Goal: Task Accomplishment & Management: Manage account settings

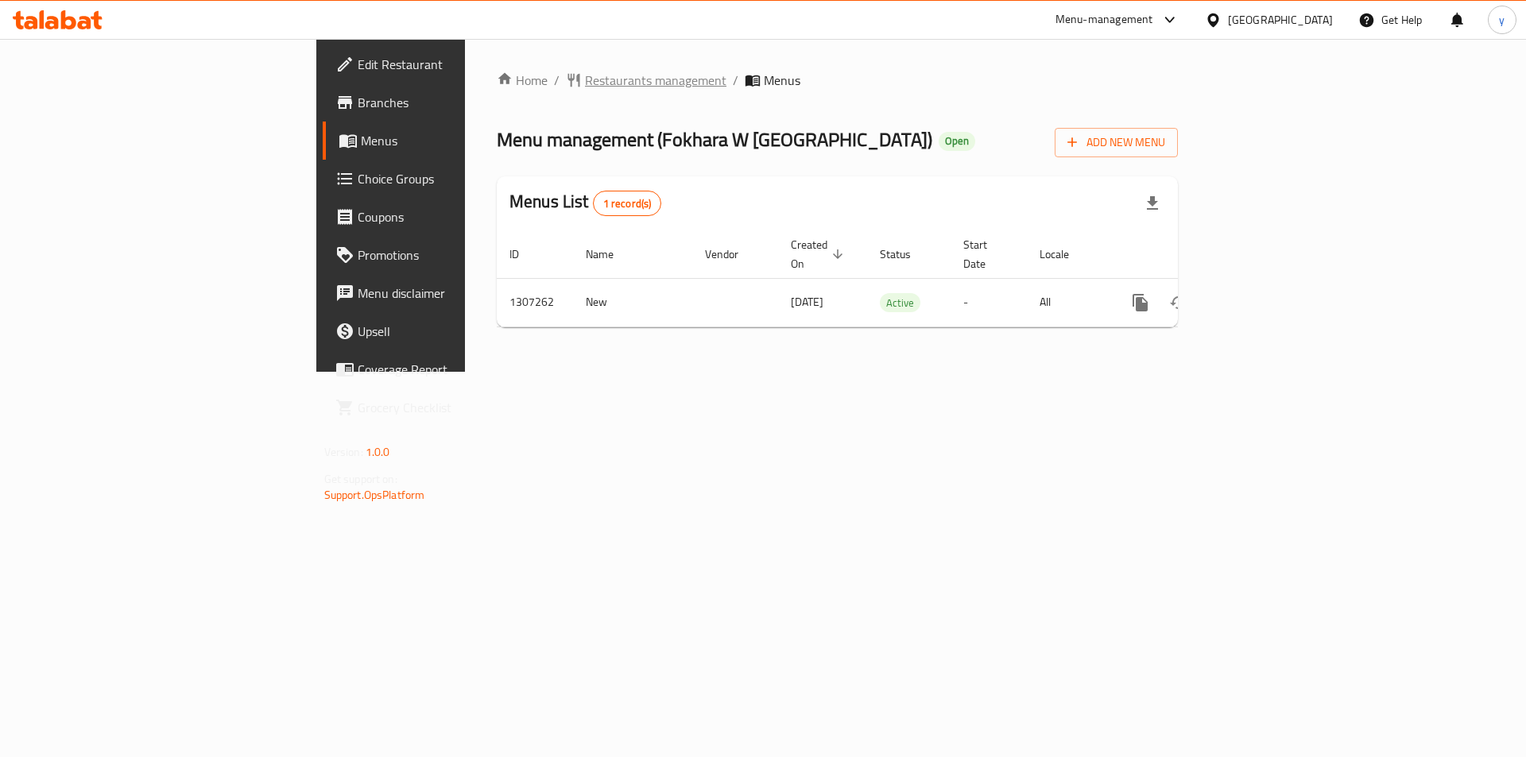
click at [585, 81] on span "Restaurants management" at bounding box center [655, 80] width 141 height 19
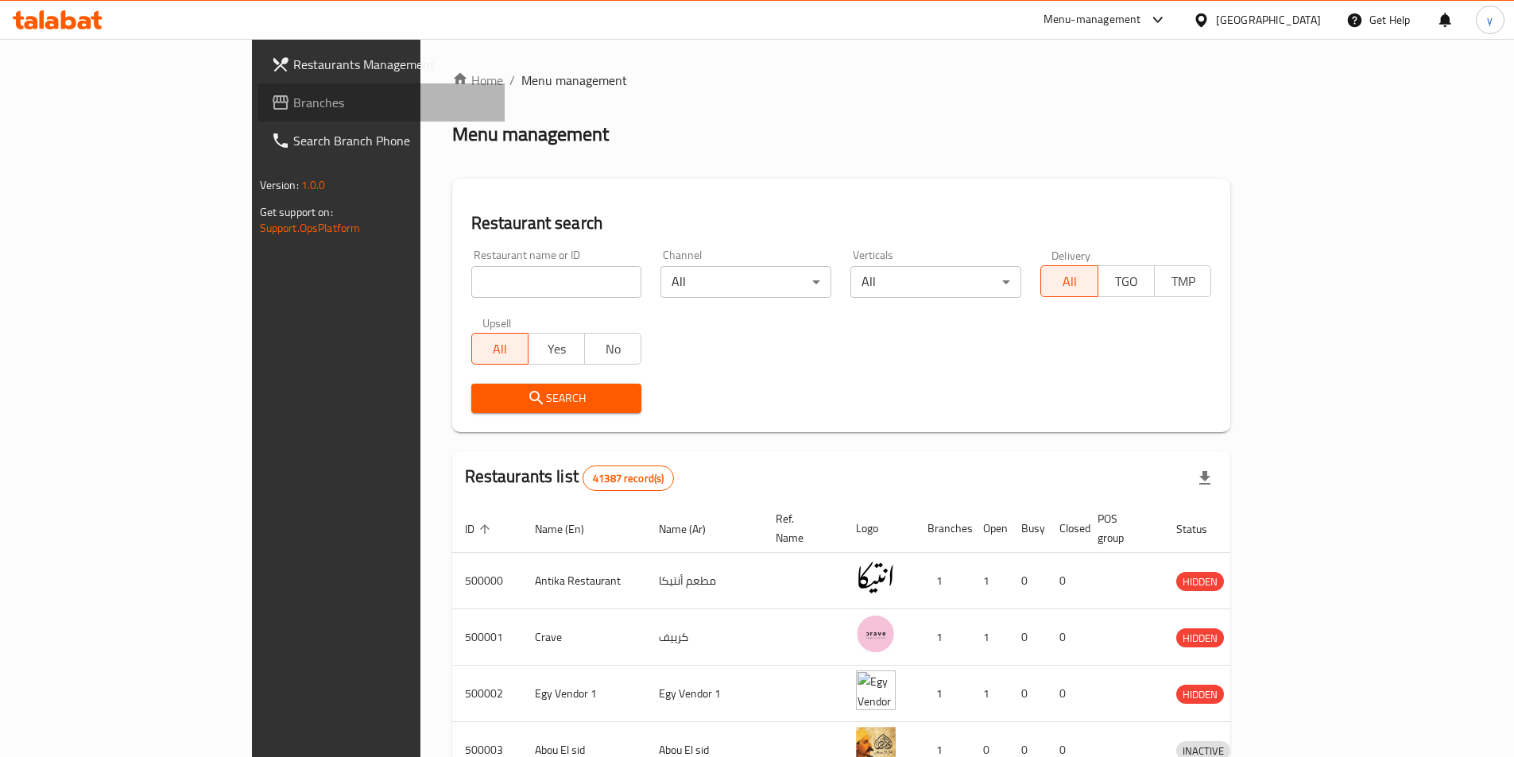
click at [293, 107] on span "Branches" at bounding box center [392, 102] width 199 height 19
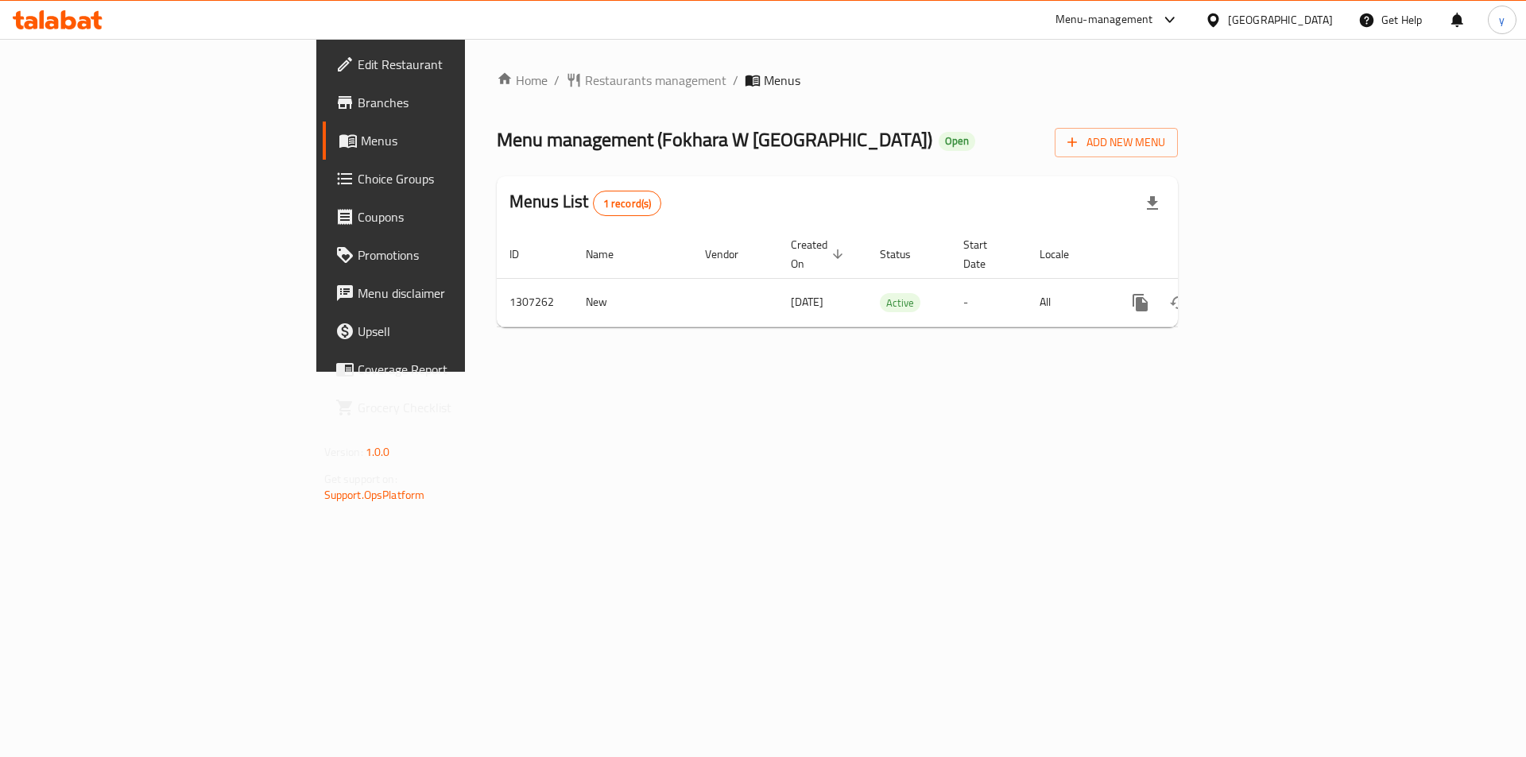
click at [358, 180] on span "Choice Groups" at bounding box center [458, 178] width 201 height 19
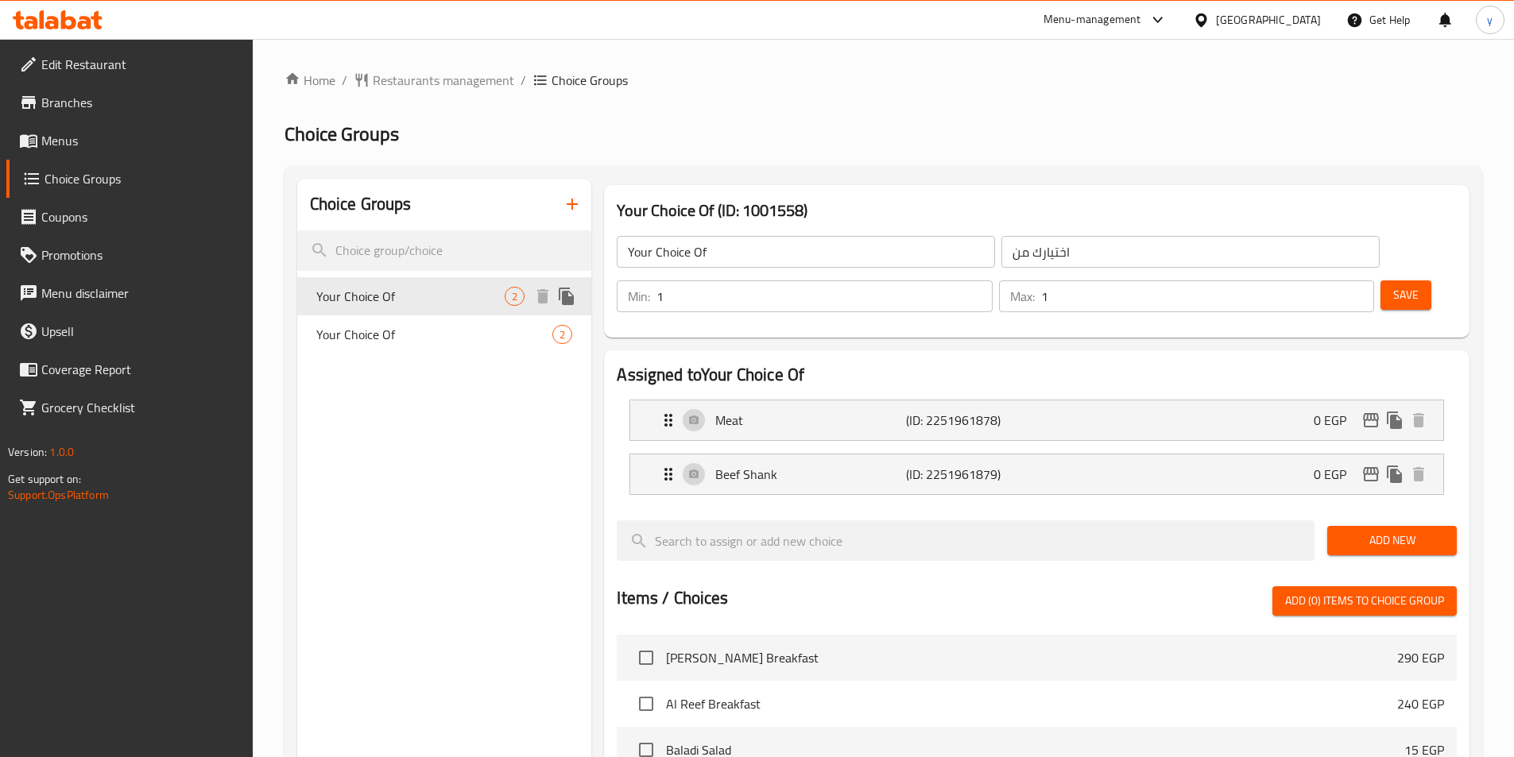
click at [389, 300] on span "Your Choice Of" at bounding box center [410, 296] width 189 height 19
click at [384, 337] on span "Your Choice Of" at bounding box center [410, 334] width 189 height 19
type input "Your Choice Of"
type input "اختيارك من"
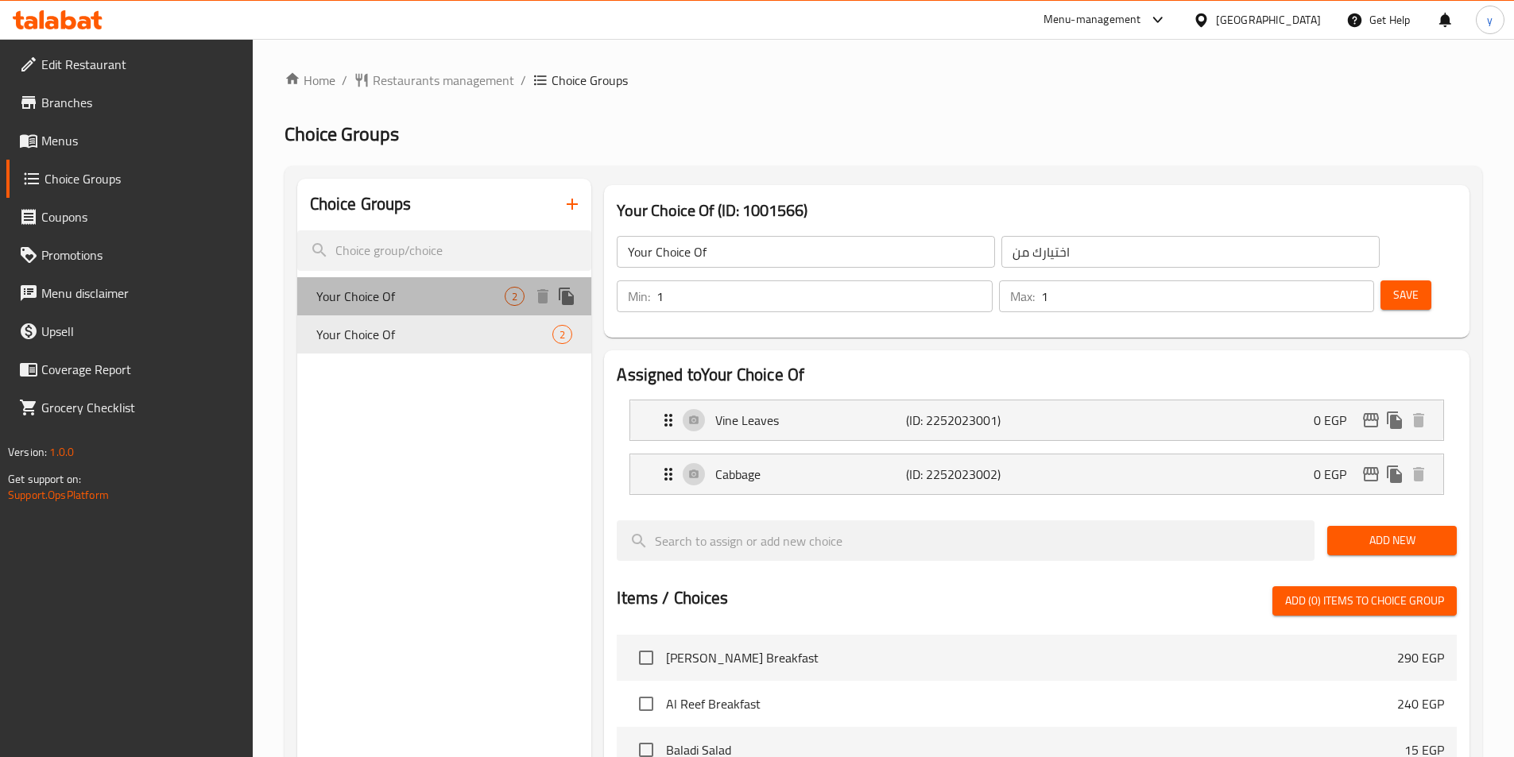
click at [395, 287] on span "Your Choice Of" at bounding box center [410, 296] width 189 height 19
type input "Your Choice Of"
type input "اختيارك من"
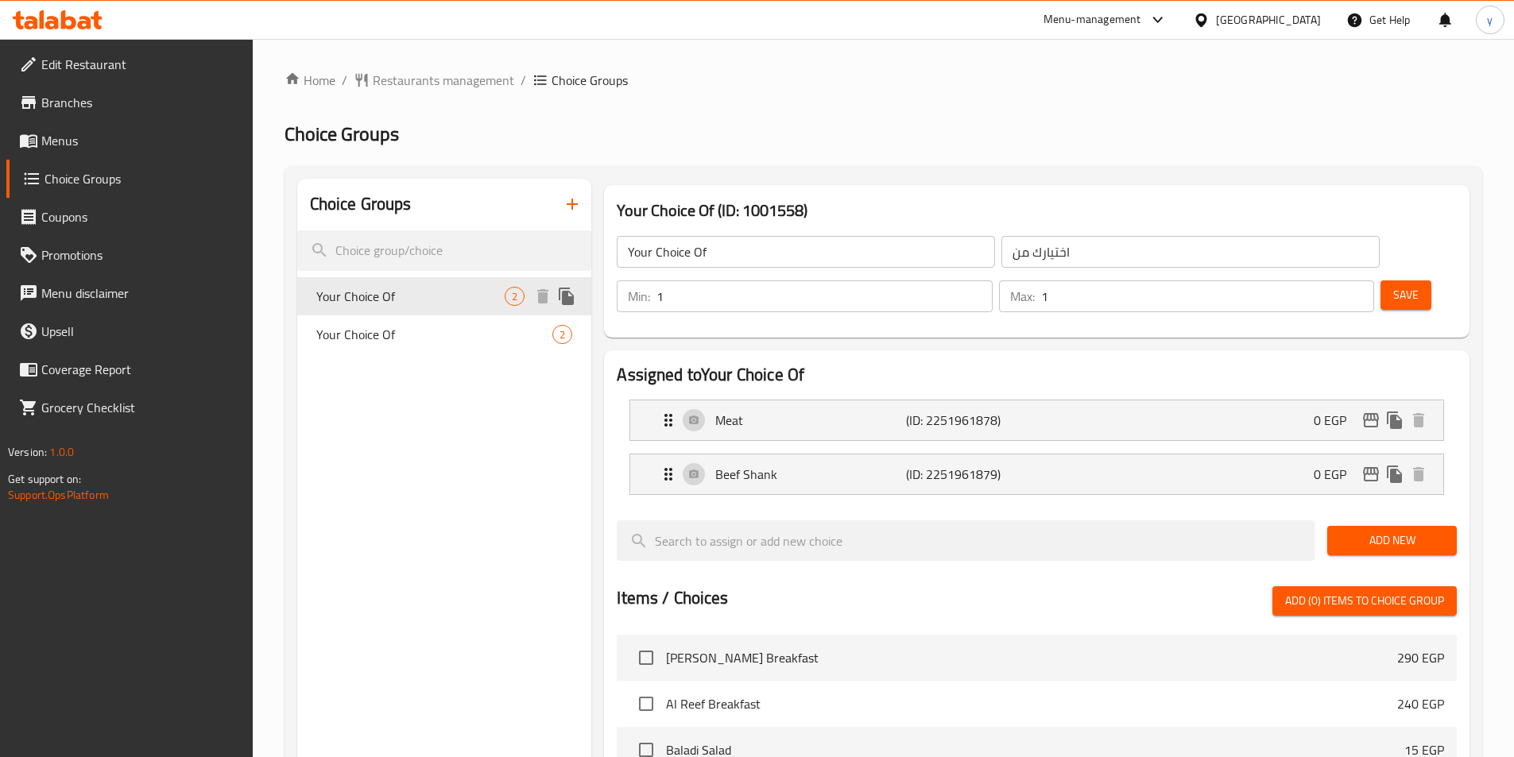
click at [379, 318] on div "Your Choice Of 2" at bounding box center [444, 335] width 295 height 38
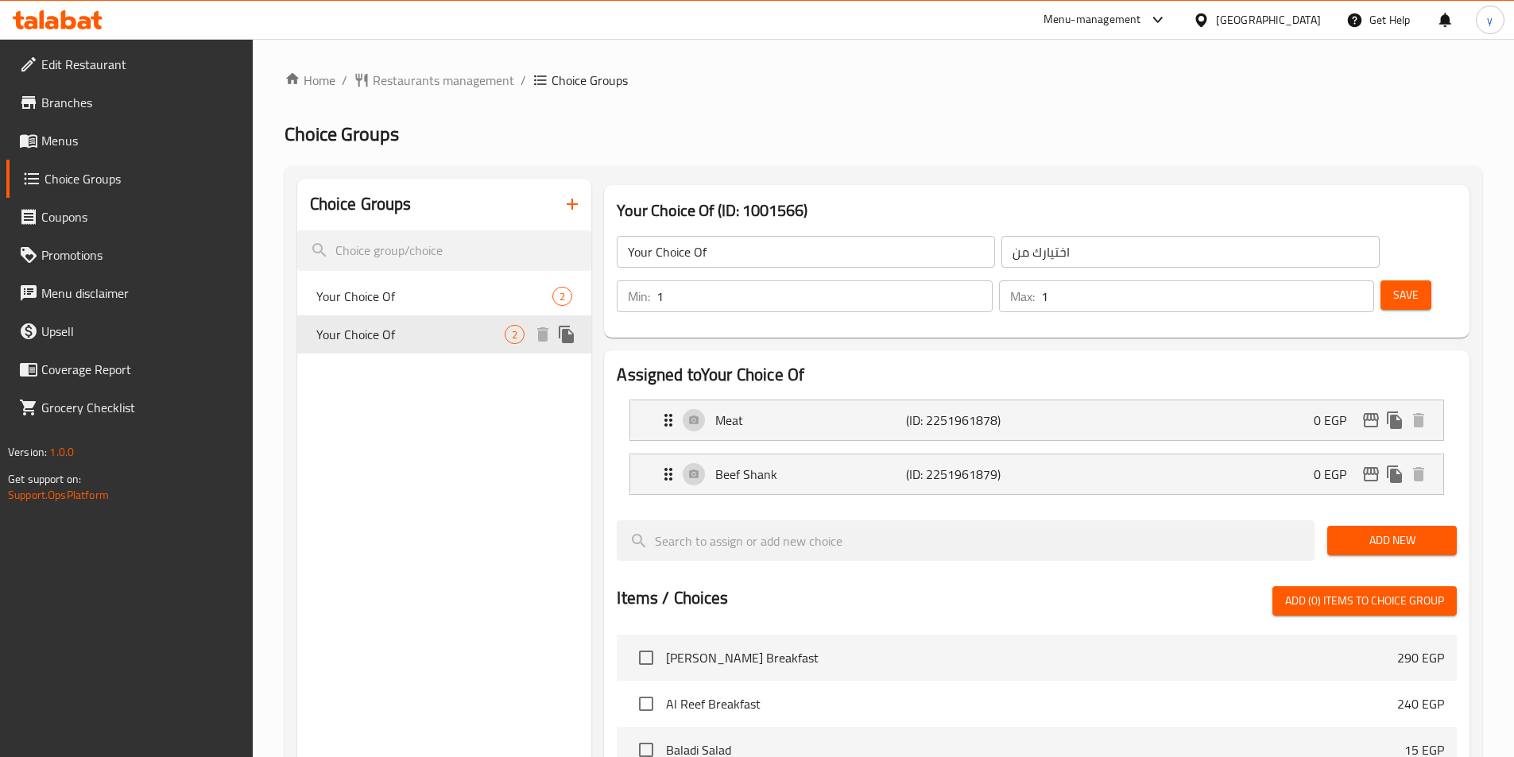
type input "Your Choice Of"
type input "اختيارك من"
click at [381, 302] on span "Your Choice Of" at bounding box center [410, 296] width 189 height 19
type input "Your Choice Of"
type input "اختيارك من"
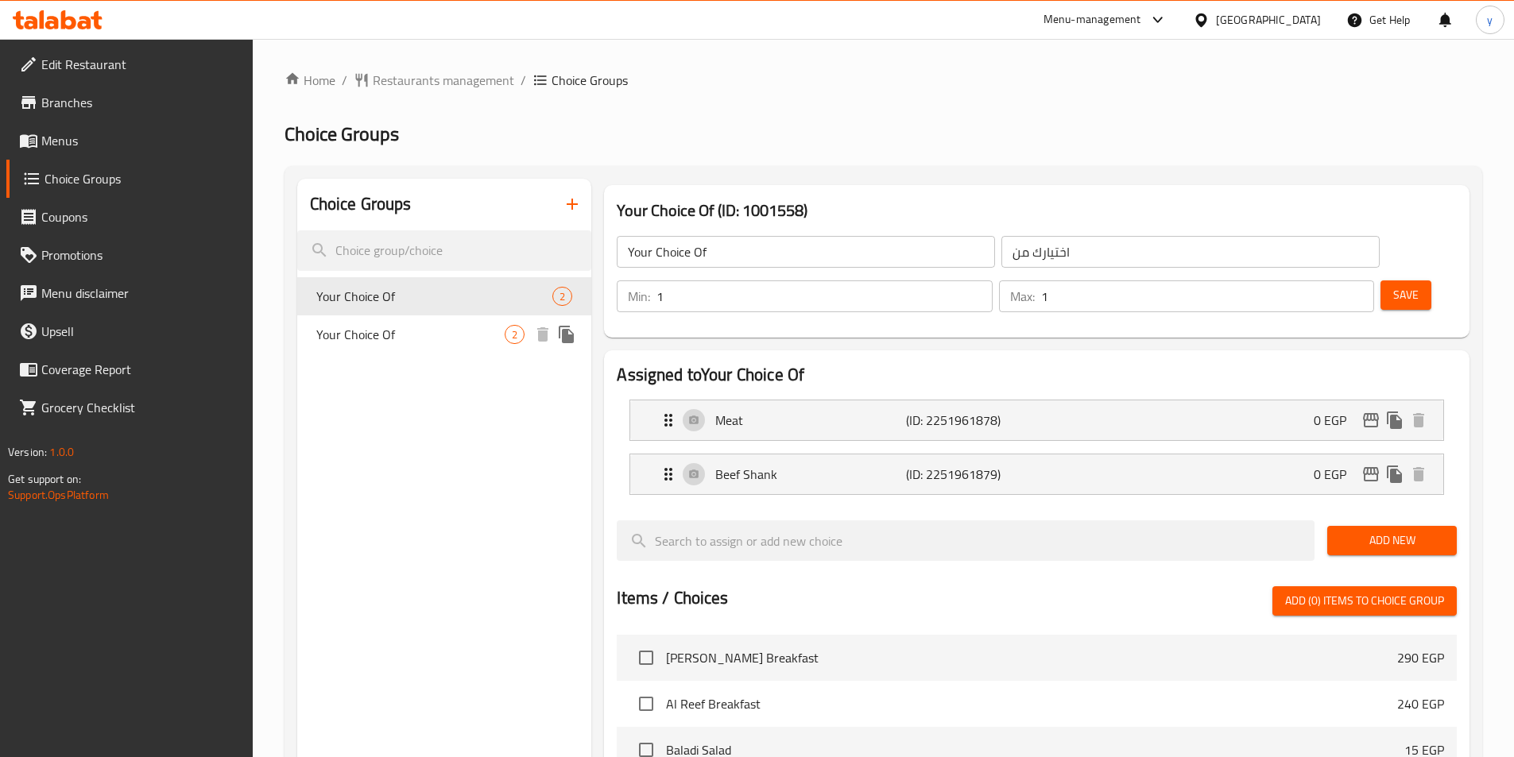
click at [376, 333] on span "Your Choice Of" at bounding box center [410, 334] width 189 height 19
type input "Your Choice Of"
type input "اختيارك من"
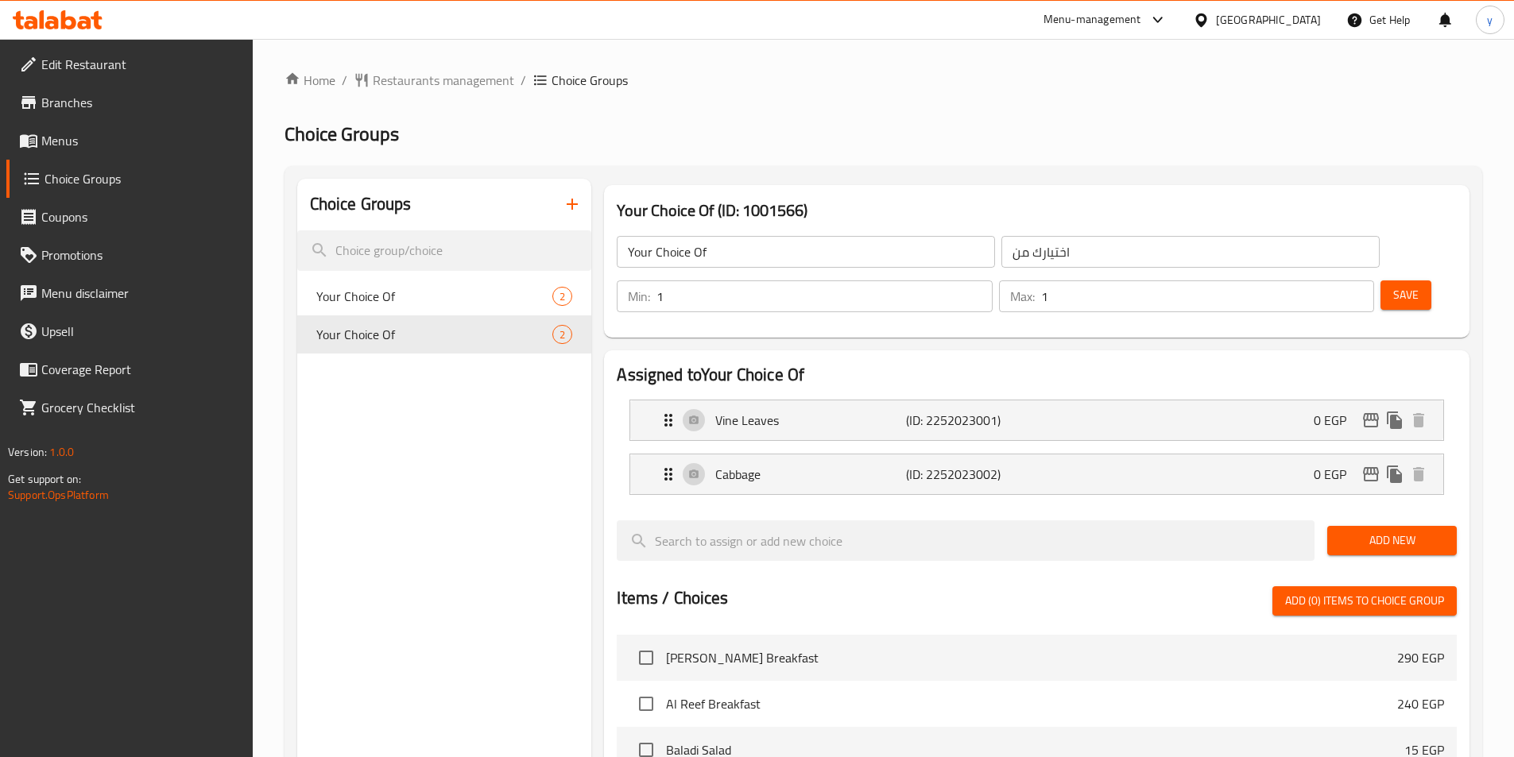
click at [461, 457] on div "Choice Groups Your Choice Of 2 Your Choice Of 2" at bounding box center [444, 696] width 295 height 1035
click at [413, 92] on div "Home / Restaurants management / Choice Groups Choice Groups Choice Groups Your …" at bounding box center [884, 649] width 1198 height 1156
click at [420, 87] on span "Restaurants management" at bounding box center [443, 80] width 141 height 19
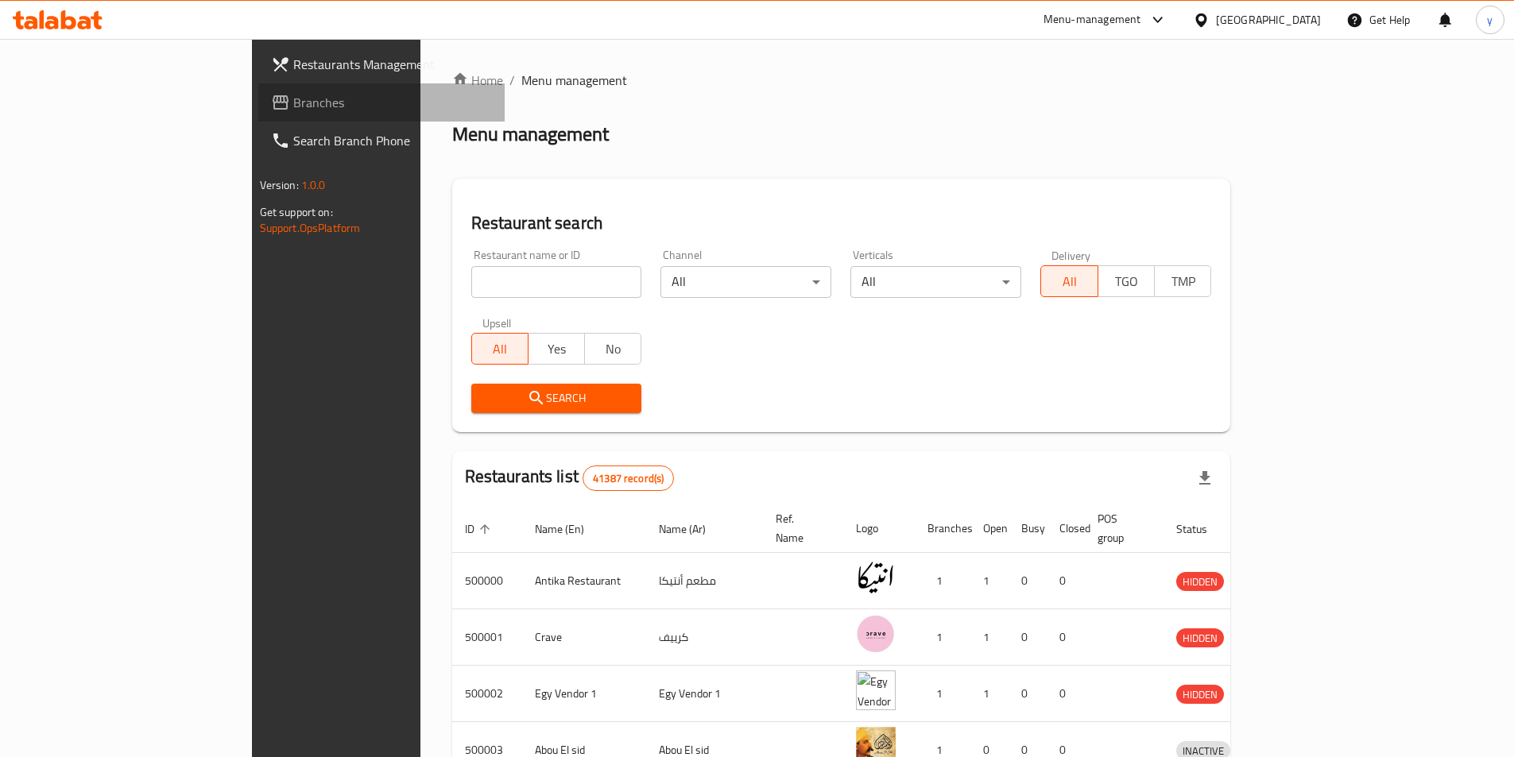
click at [293, 107] on span "Branches" at bounding box center [392, 102] width 199 height 19
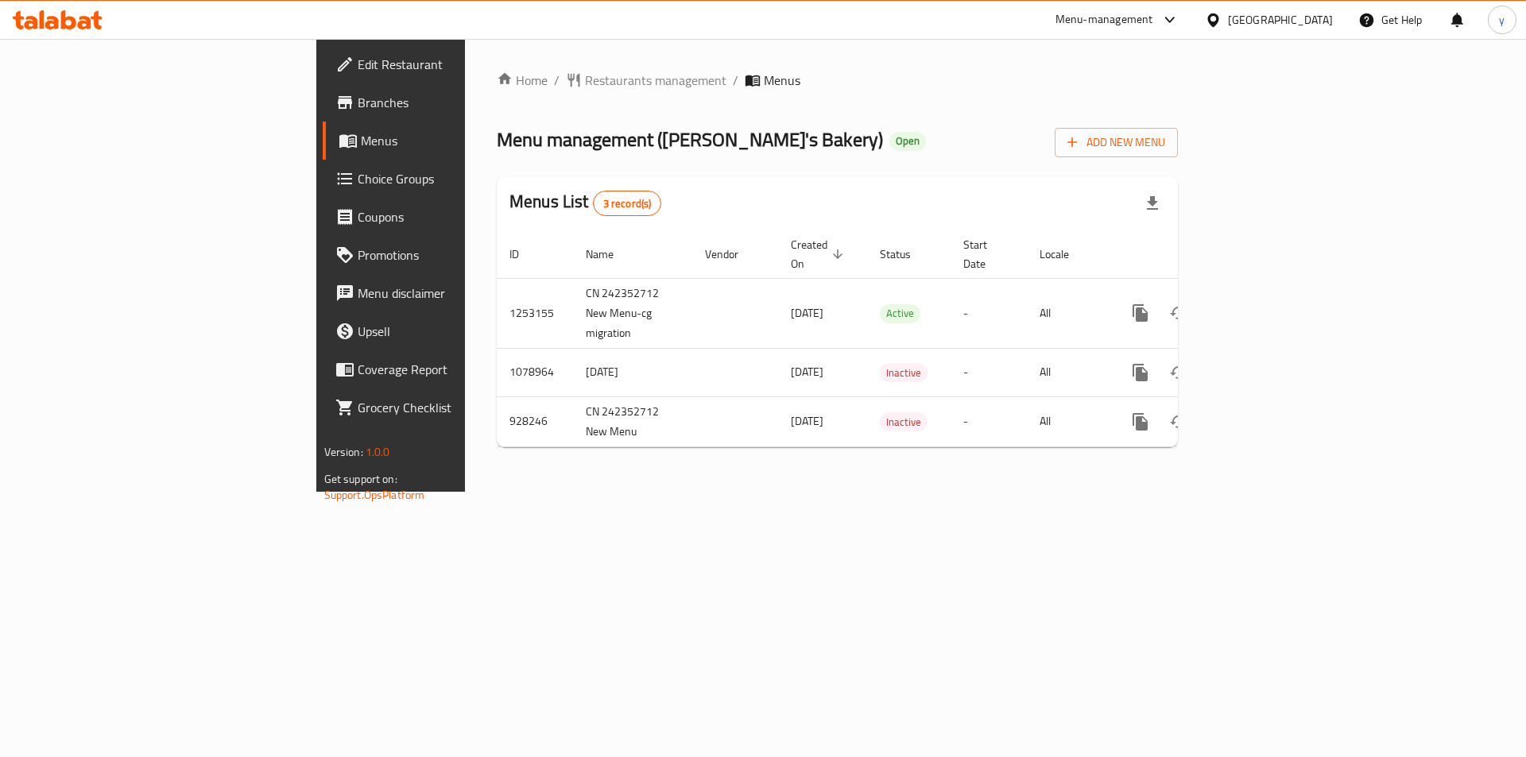
click at [358, 187] on span "Choice Groups" at bounding box center [458, 178] width 201 height 19
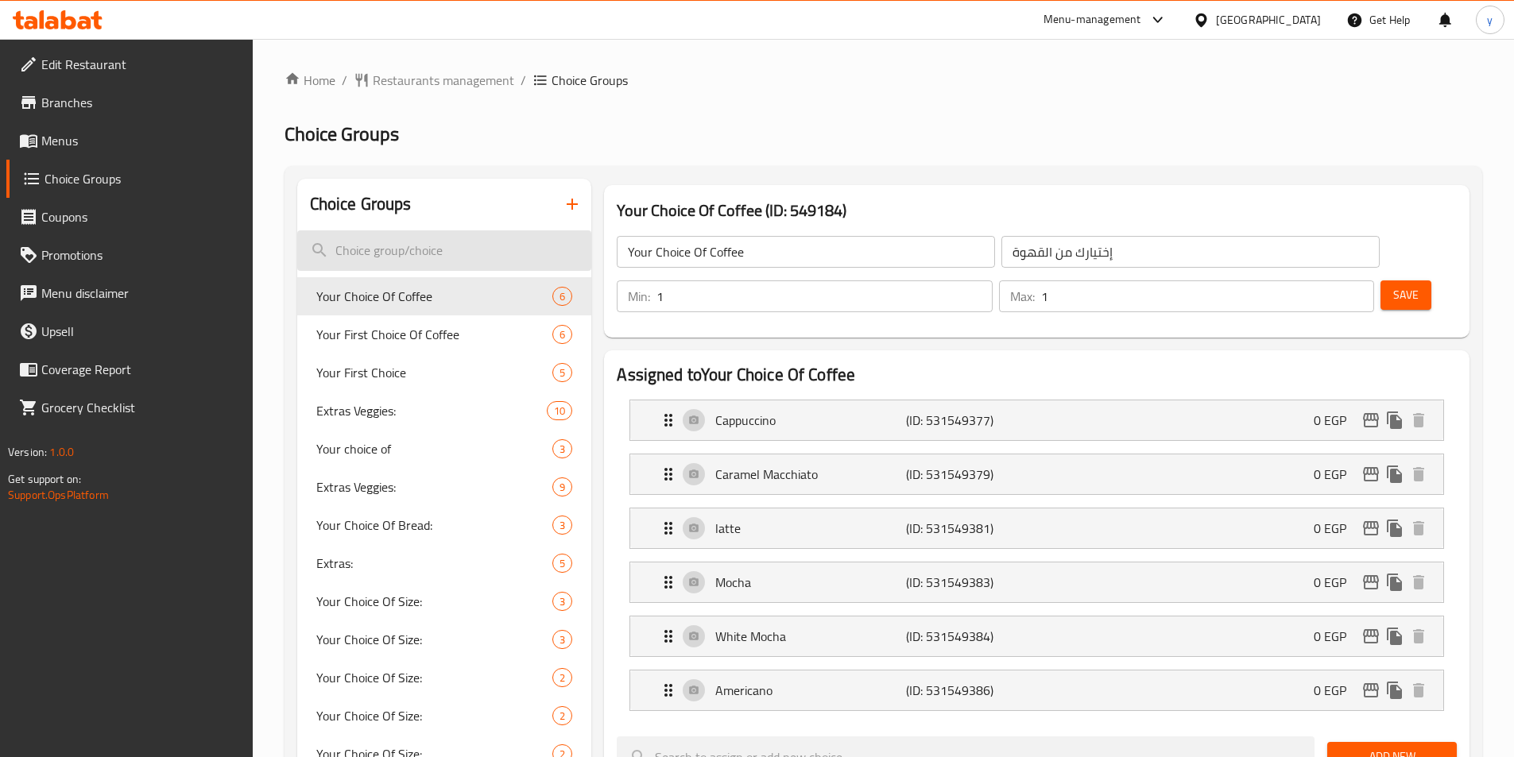
click at [374, 266] on input "search" at bounding box center [444, 250] width 295 height 41
paste input "Your Choice Of Size:"
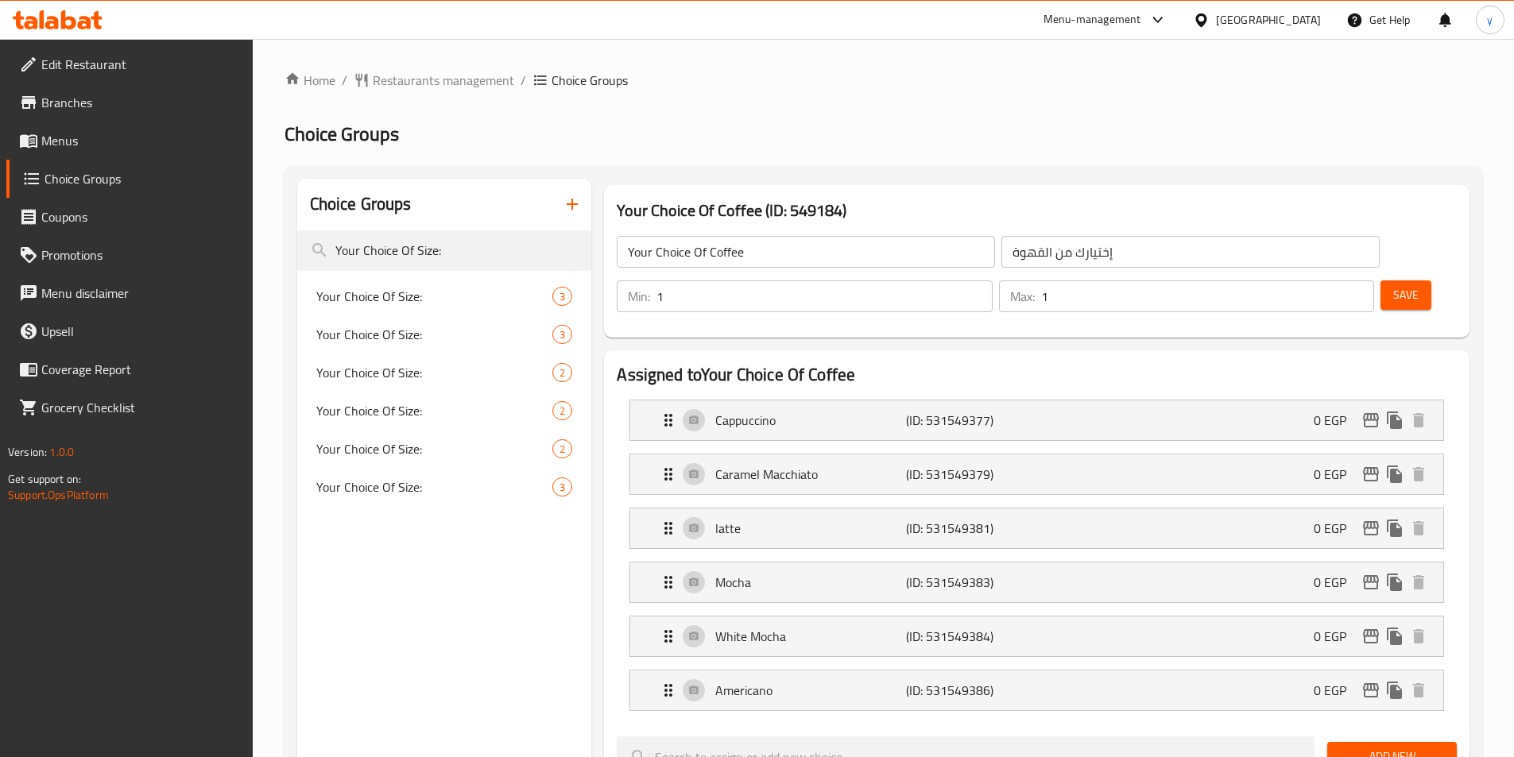
type input "Your Choice Of Size:"
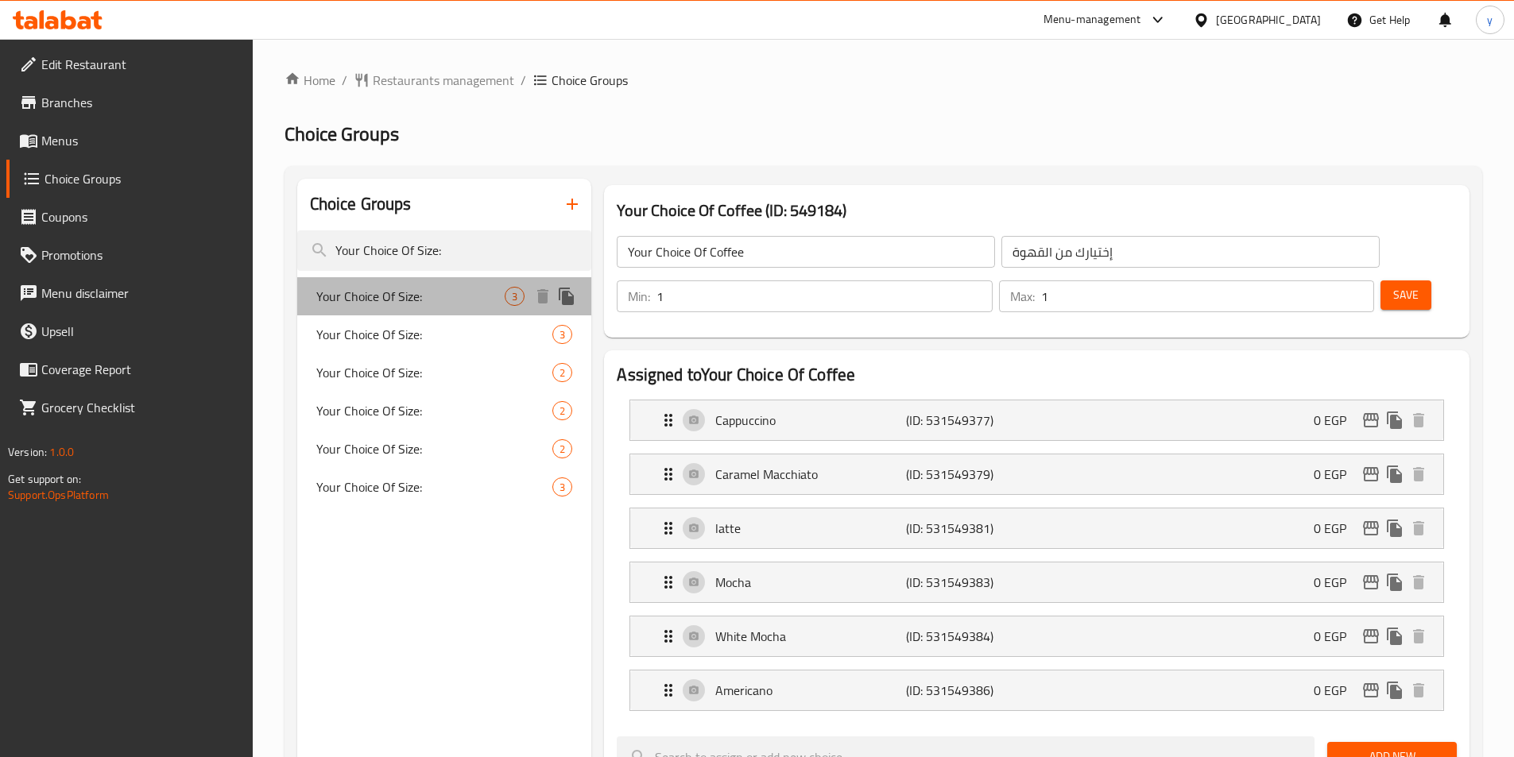
click at [397, 287] on span "Your Choice Of Size:" at bounding box center [410, 296] width 189 height 19
type input "Your Choice Of Size:"
type input "إختيارك من الحجم:"
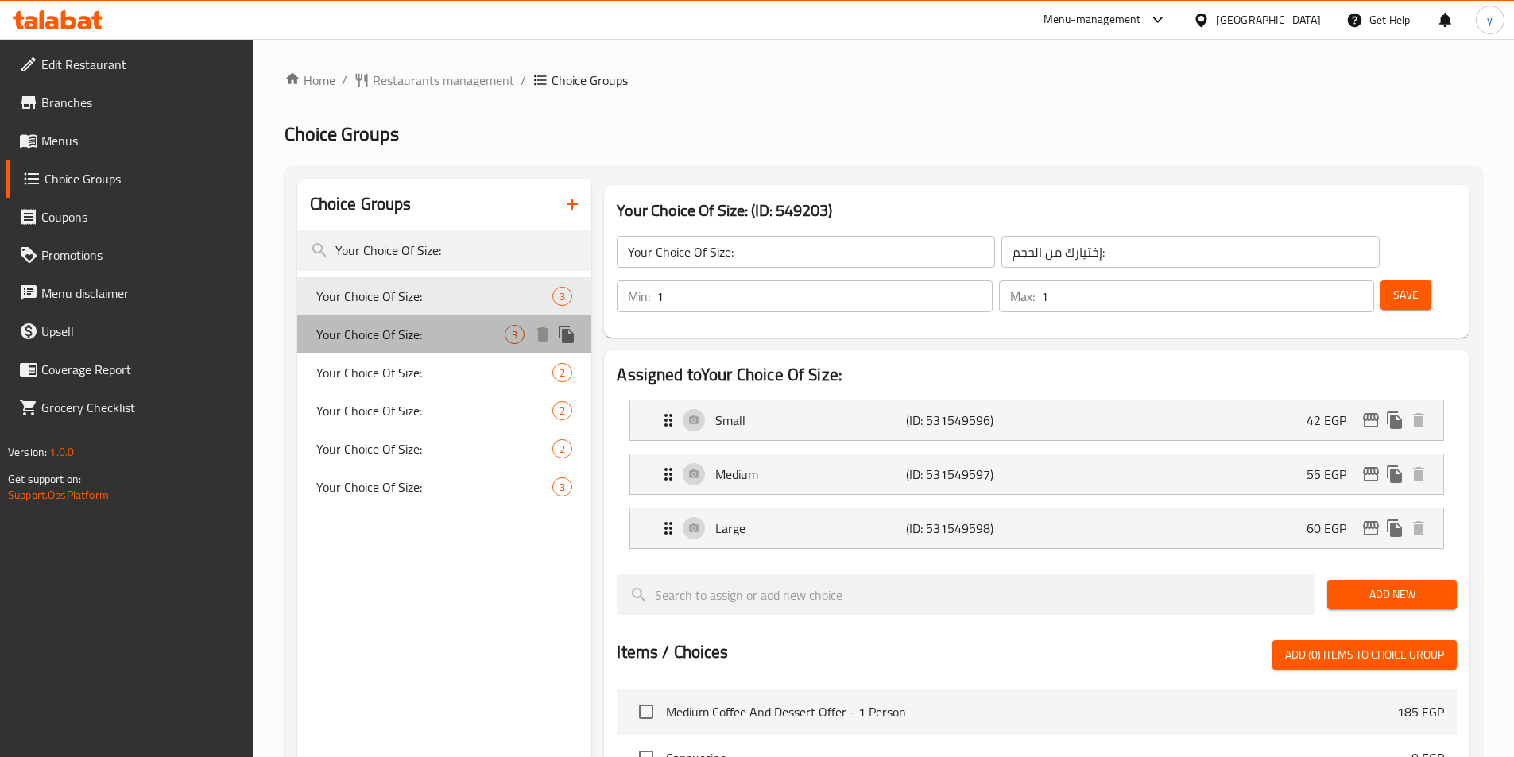
click at [382, 335] on span "Your Choice Of Size:" at bounding box center [410, 334] width 189 height 19
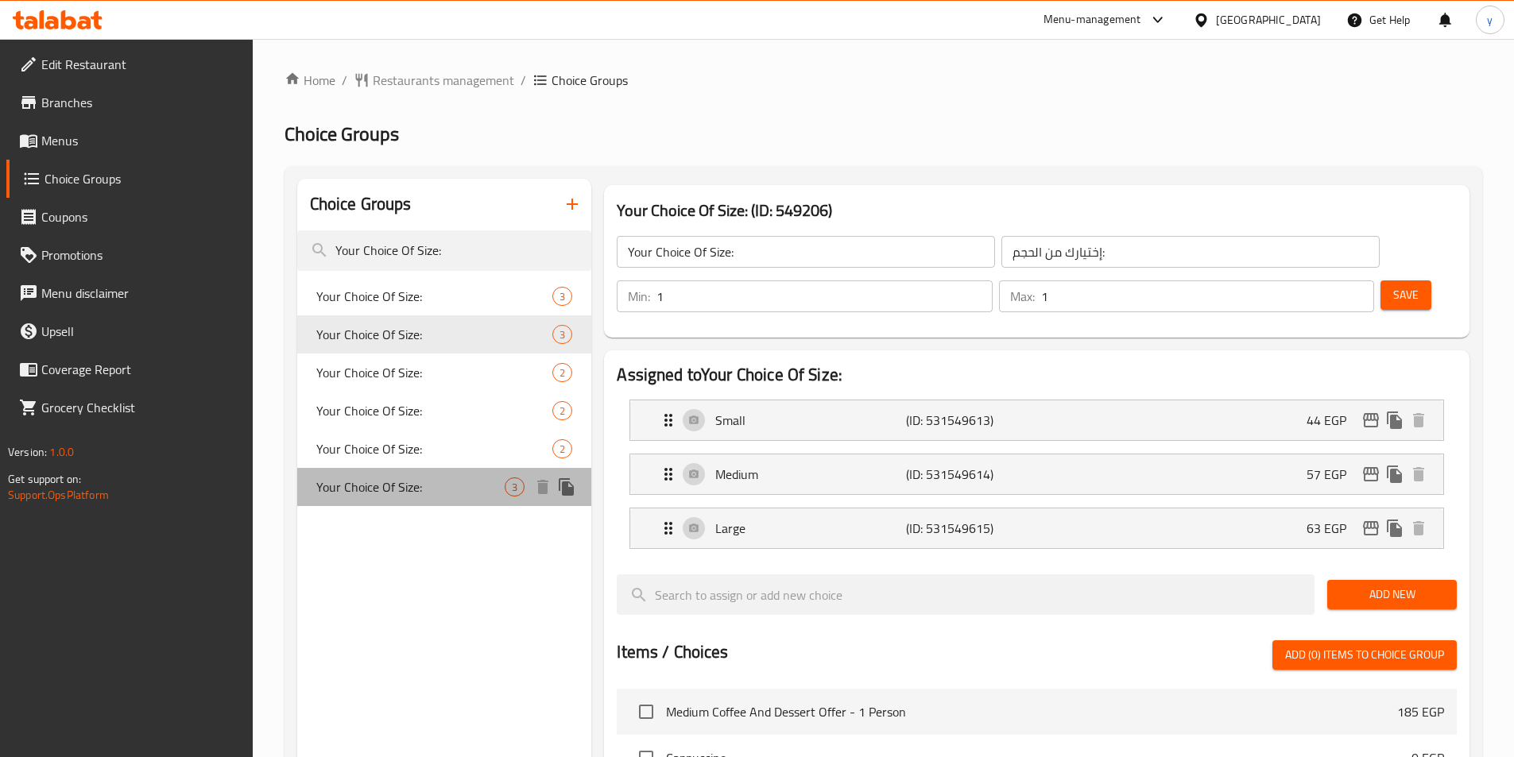
click at [399, 486] on span "Your Choice Of Size:" at bounding box center [410, 487] width 189 height 19
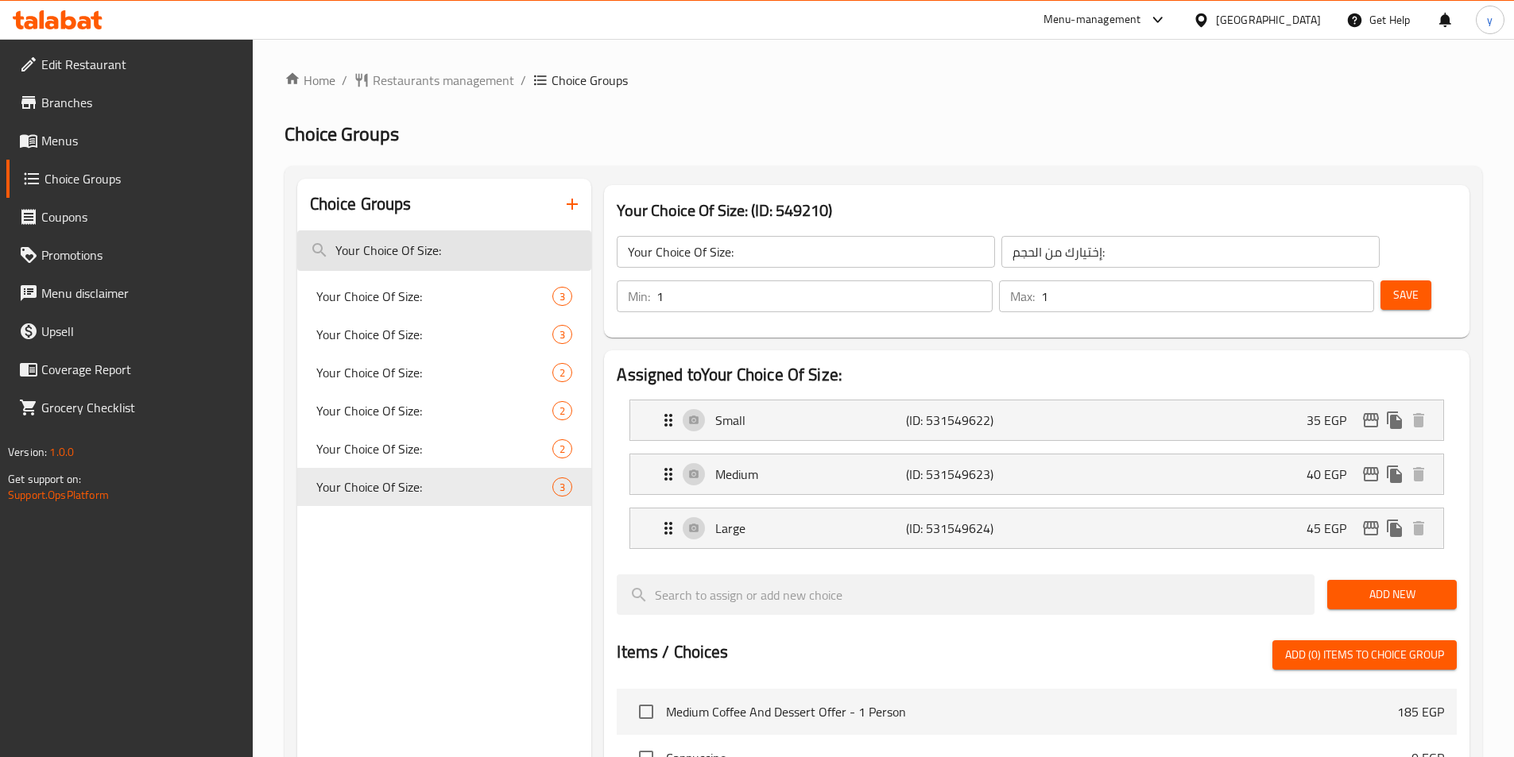
click at [394, 250] on input "Your Choice Of Size:" at bounding box center [444, 250] width 295 height 41
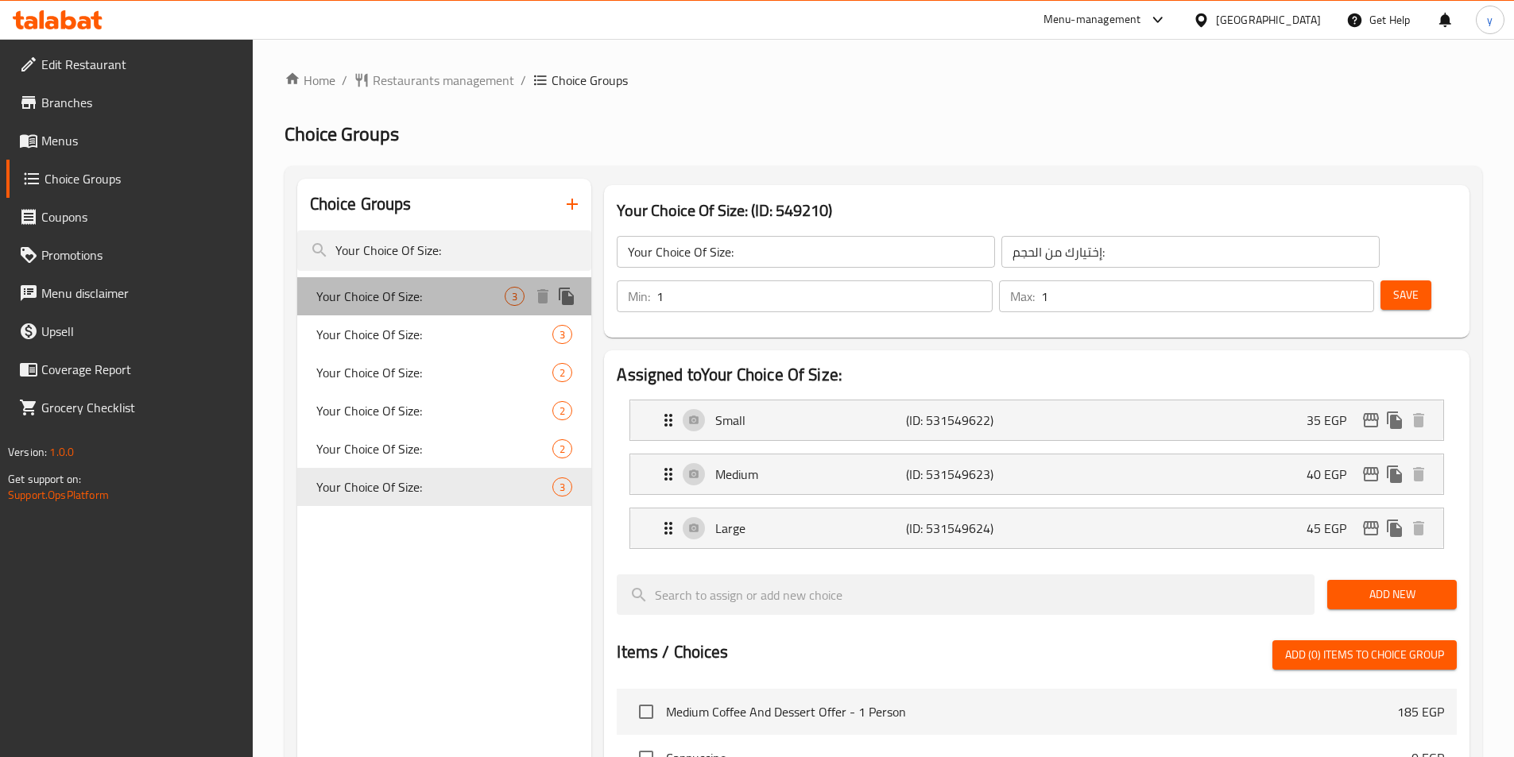
click at [385, 284] on div "Your Choice Of Size: 3" at bounding box center [444, 296] width 295 height 38
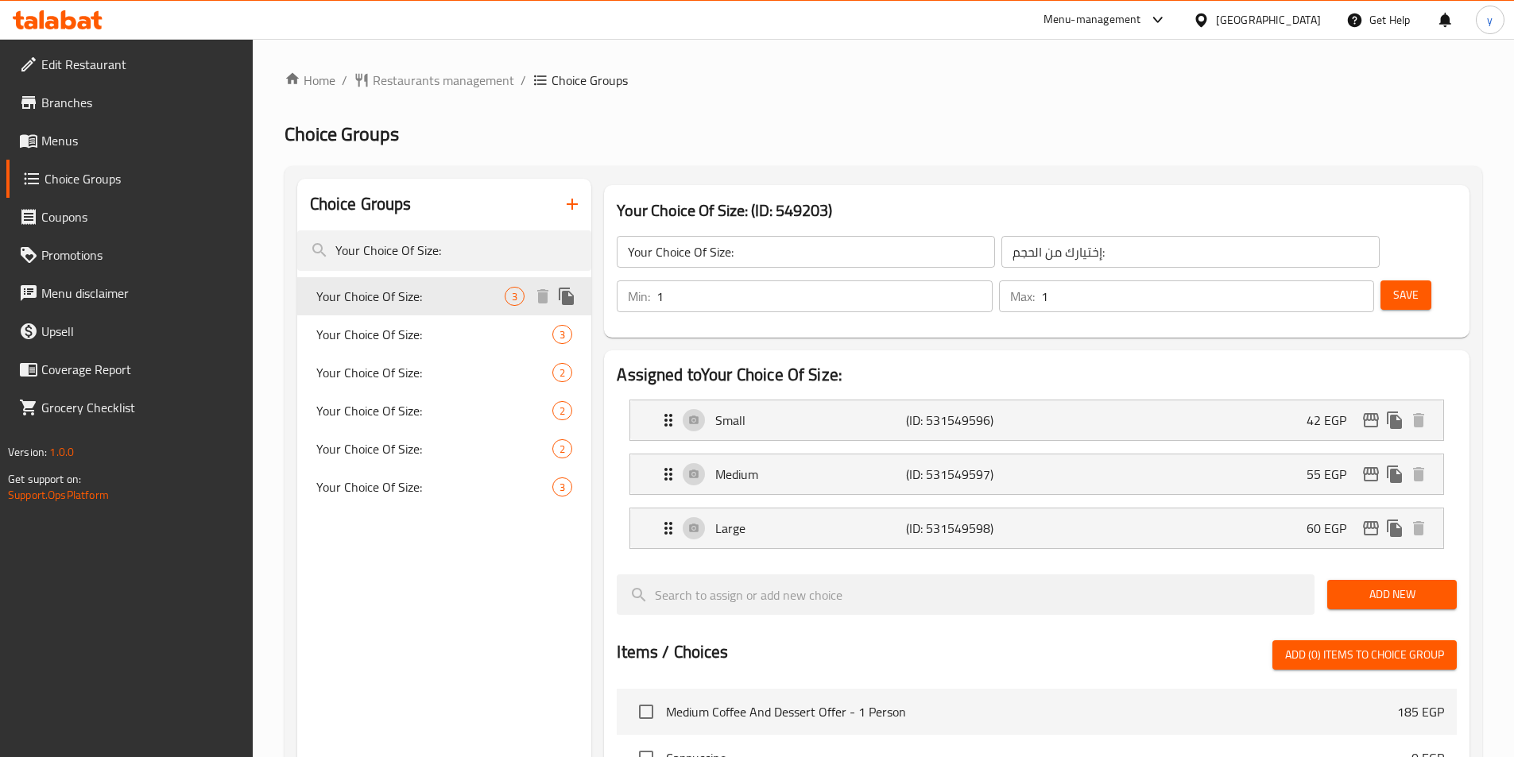
click at [384, 302] on span "Your Choice Of Size:" at bounding box center [410, 296] width 189 height 19
click at [385, 332] on span "Your Choice Of Size:" at bounding box center [410, 334] width 189 height 19
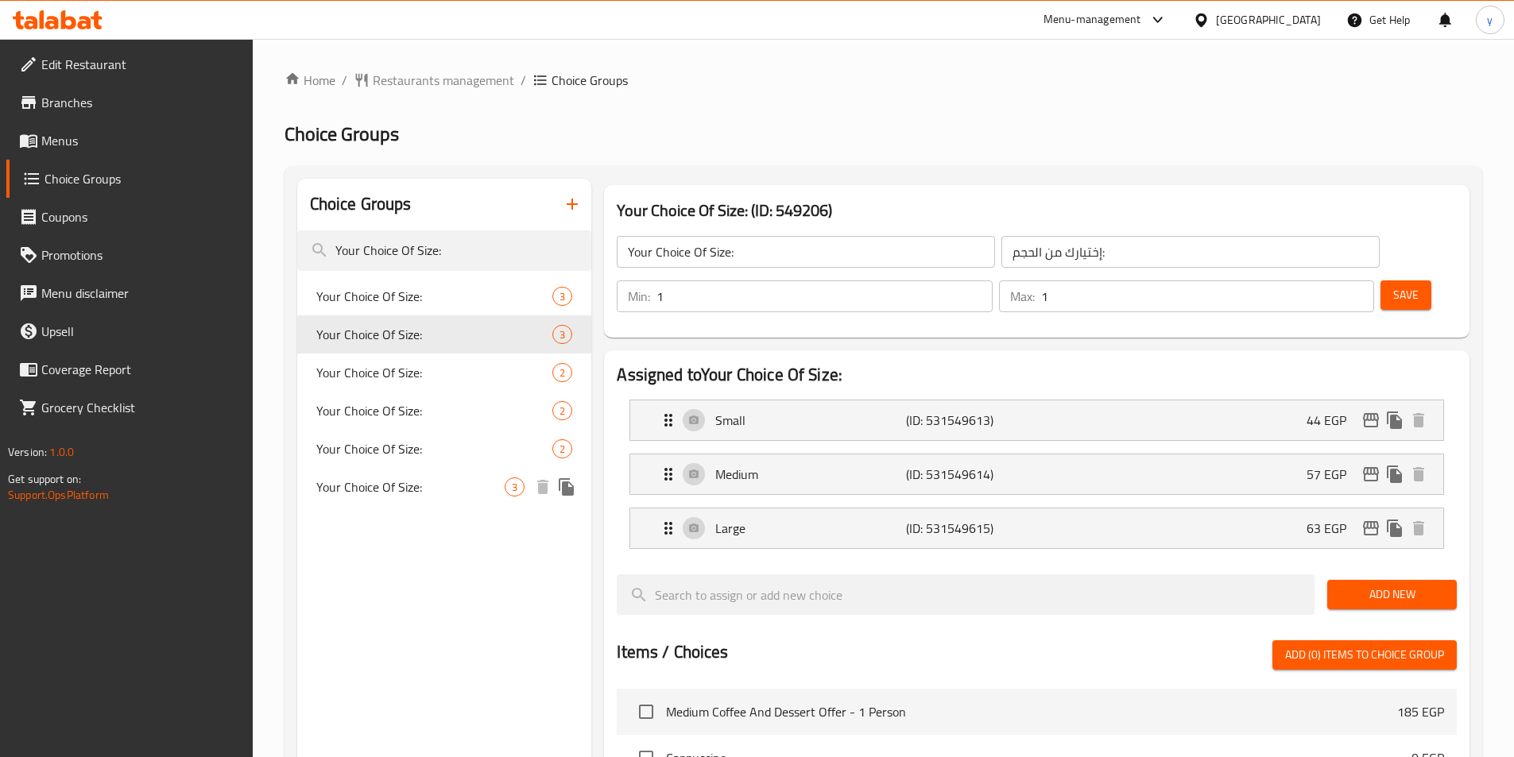
click at [401, 489] on span "Your Choice Of Size:" at bounding box center [410, 487] width 189 height 19
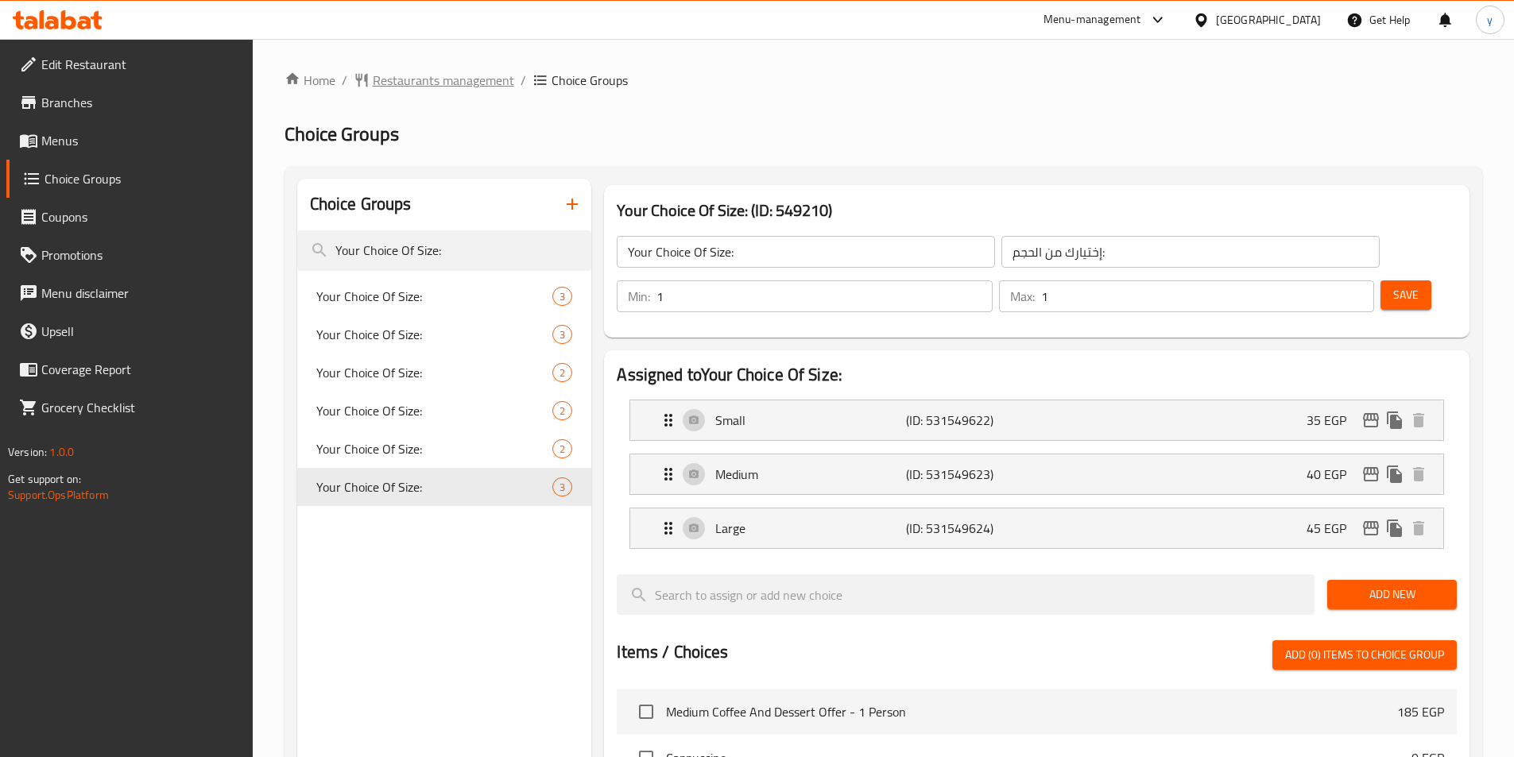
click at [417, 79] on span "Restaurants management" at bounding box center [443, 80] width 141 height 19
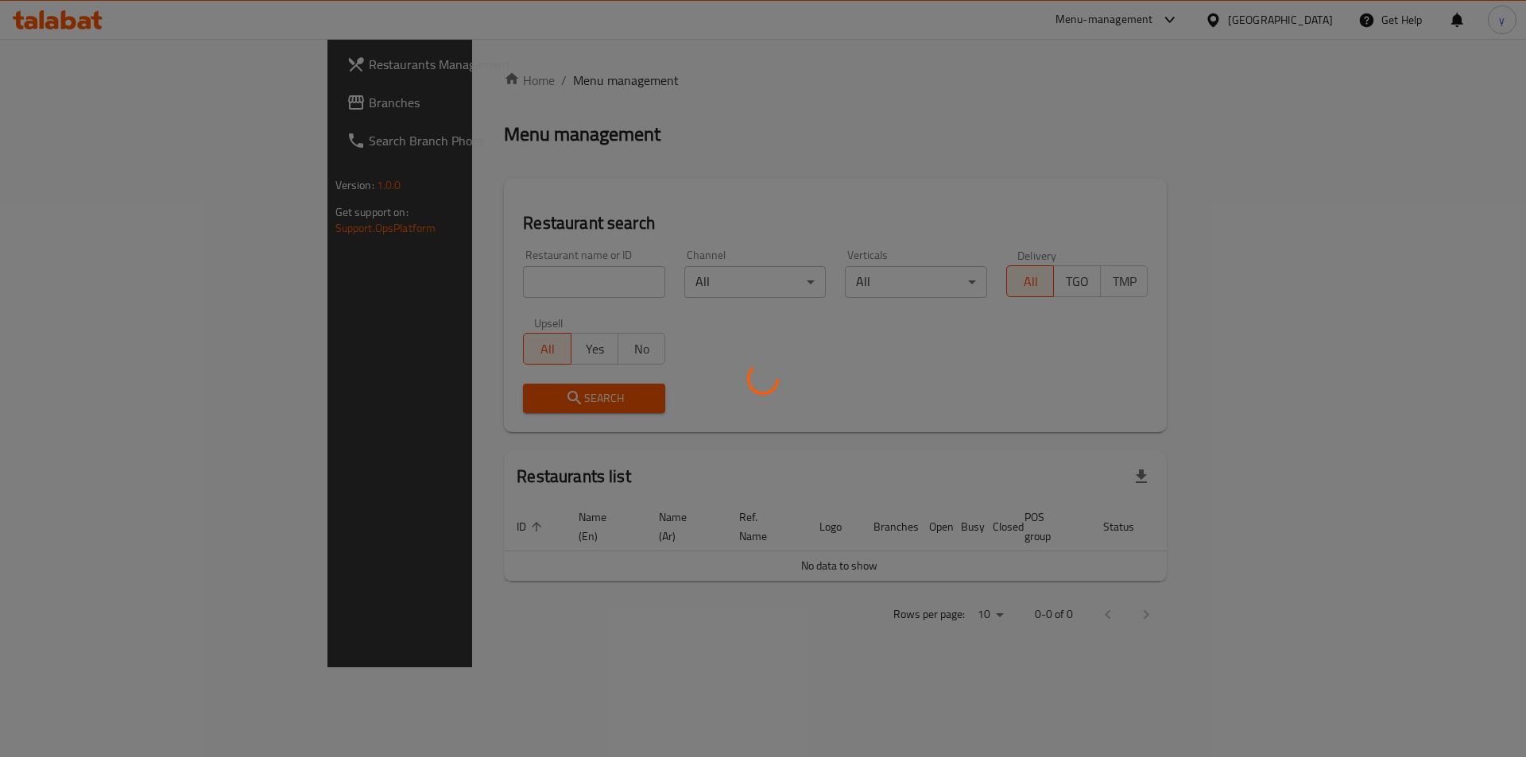
click at [71, 103] on div at bounding box center [763, 378] width 1526 height 757
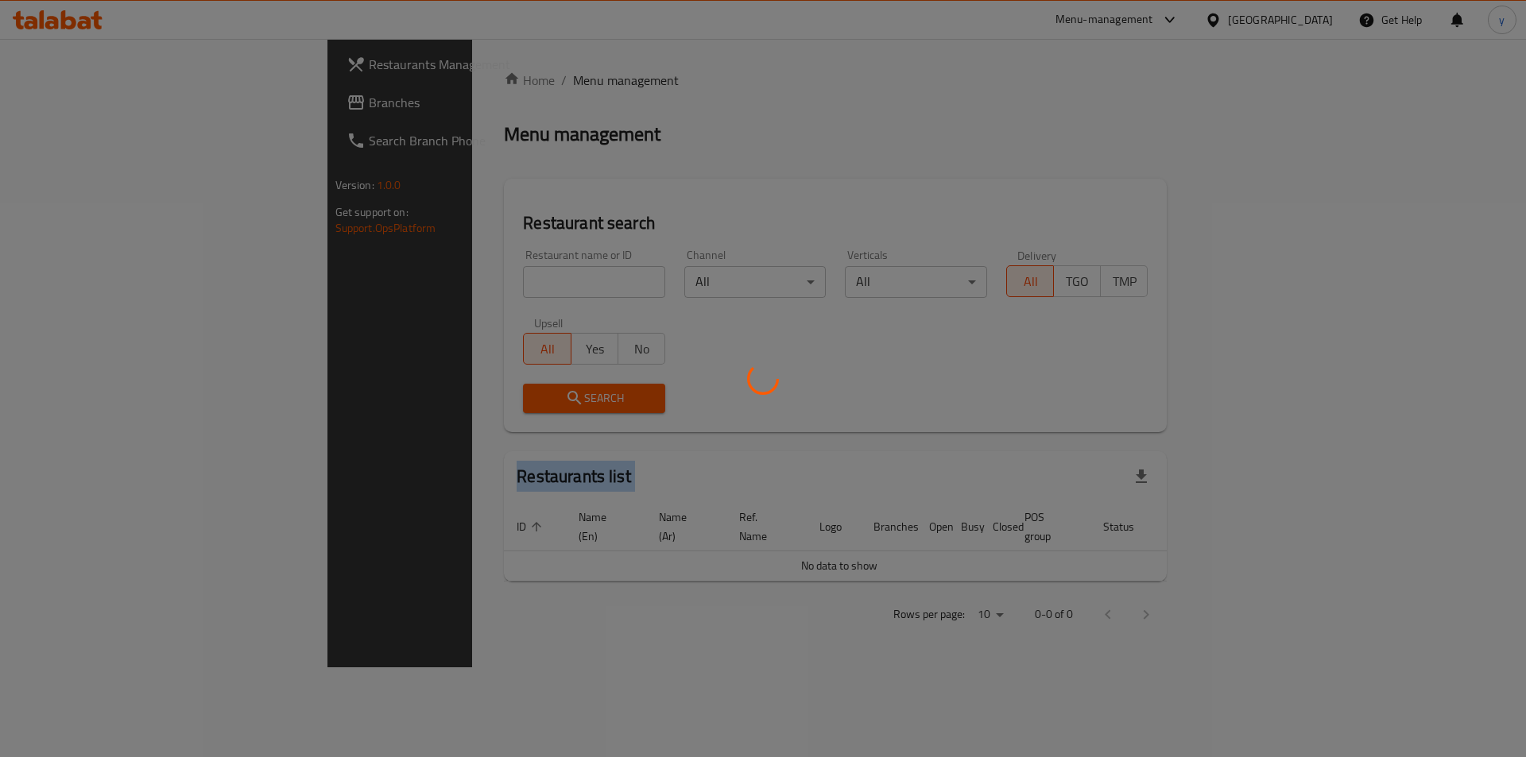
click at [71, 103] on div at bounding box center [763, 378] width 1526 height 757
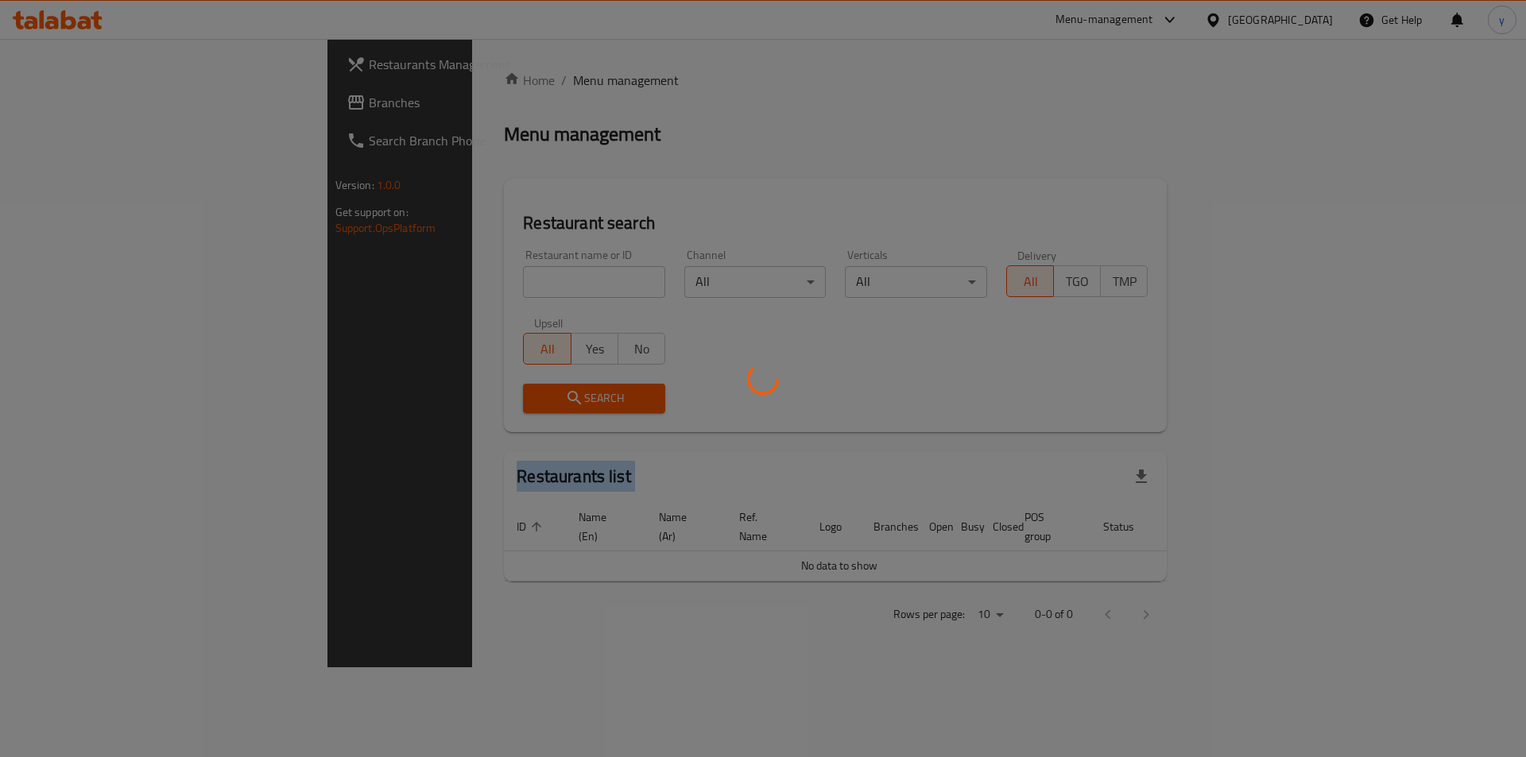
click at [71, 103] on div at bounding box center [763, 378] width 1526 height 757
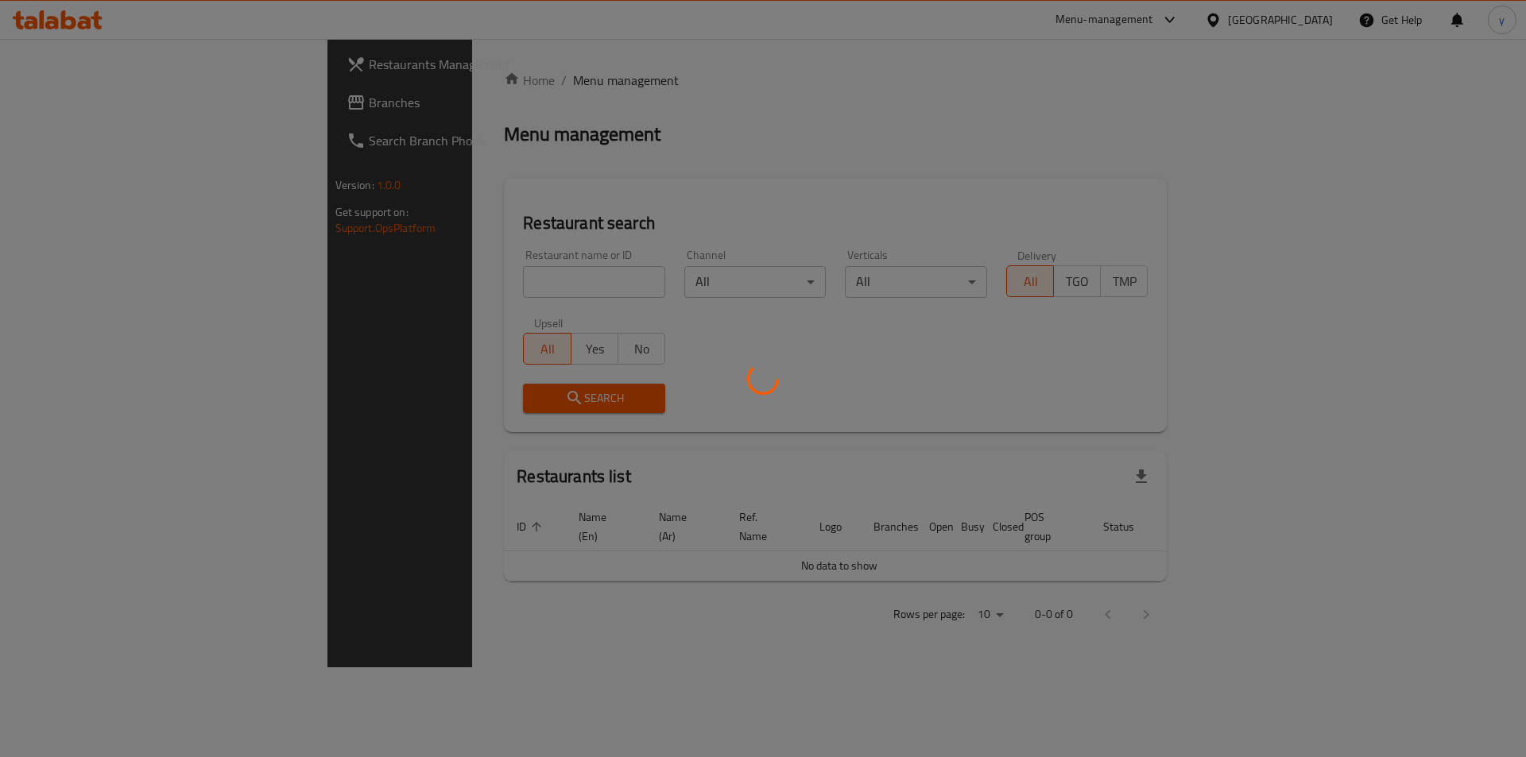
click at [71, 103] on div at bounding box center [763, 378] width 1526 height 757
click at [79, 107] on div at bounding box center [763, 378] width 1526 height 757
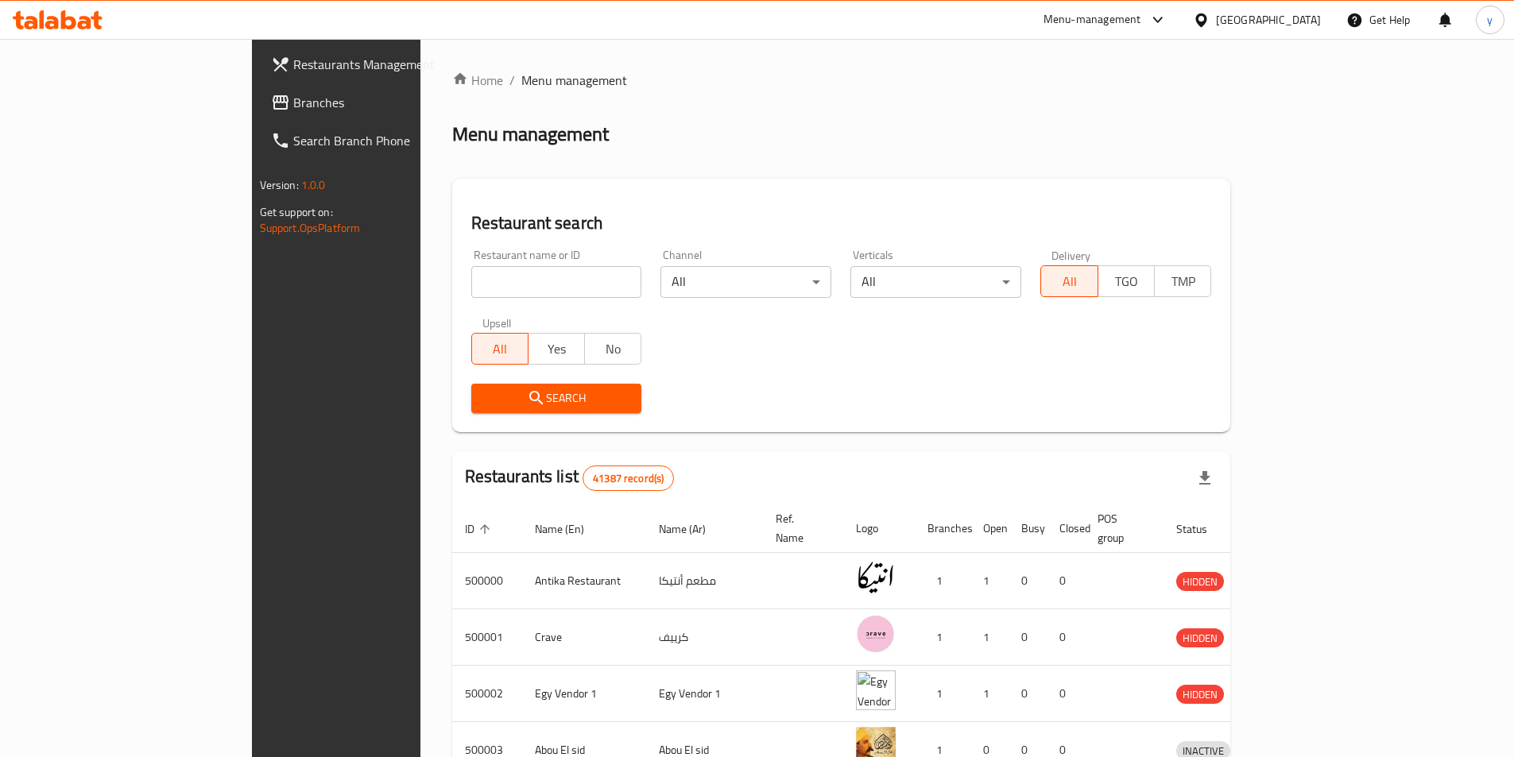
click at [293, 107] on span "Branches" at bounding box center [392, 102] width 199 height 19
